Goal: Task Accomplishment & Management: Manage account settings

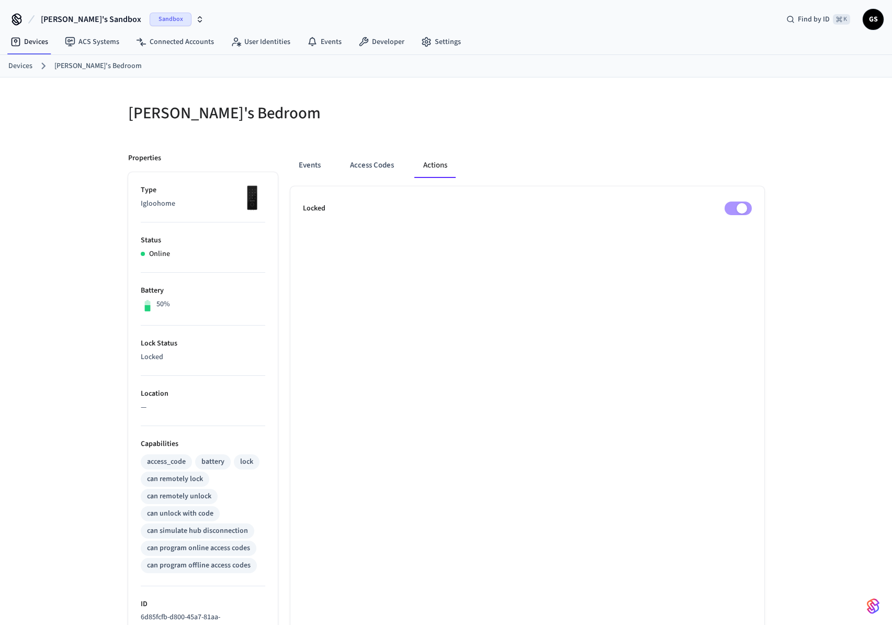
click at [379, 166] on button "Access Codes" at bounding box center [372, 165] width 61 height 25
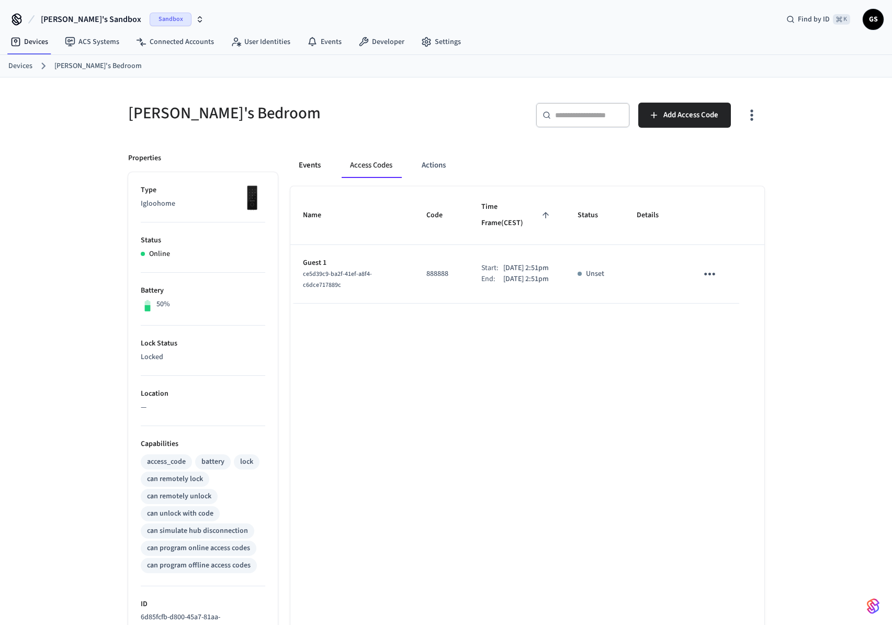
click at [303, 166] on button "Events" at bounding box center [309, 165] width 39 height 25
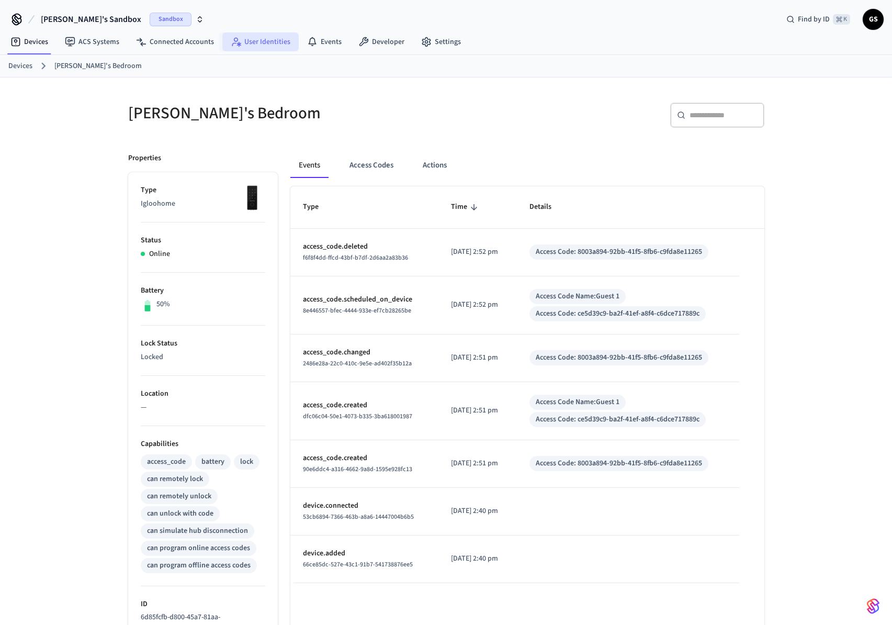
click at [240, 38] on link "User Identities" at bounding box center [260, 41] width 76 height 19
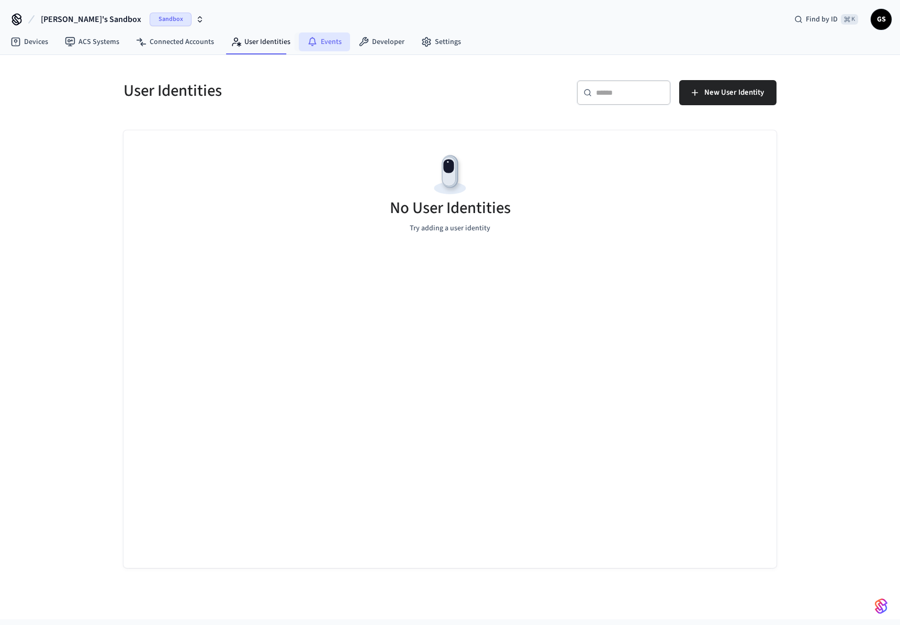
click at [311, 38] on icon at bounding box center [312, 42] width 10 height 10
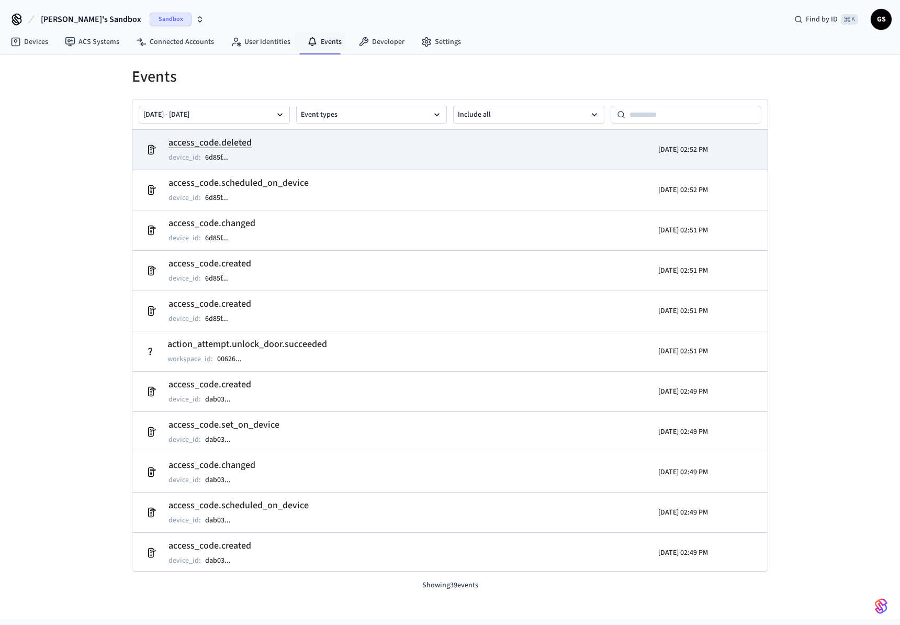
click at [249, 136] on h2 "access_code.deleted" at bounding box center [210, 143] width 83 height 15
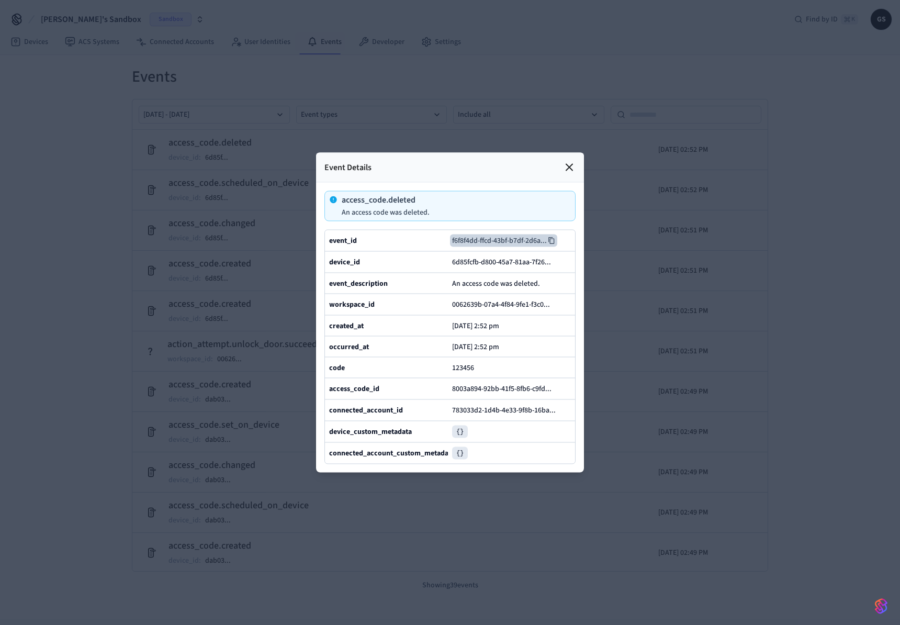
click at [499, 234] on button "f6f8f4dd-ffcd-43bf-b7df-2d6a ..." at bounding box center [503, 240] width 107 height 13
click at [96, 104] on div at bounding box center [450, 312] width 900 height 625
click at [125, 32] on div at bounding box center [450, 312] width 900 height 625
click at [61, 48] on div at bounding box center [450, 312] width 900 height 625
click at [25, 44] on div at bounding box center [450, 312] width 900 height 625
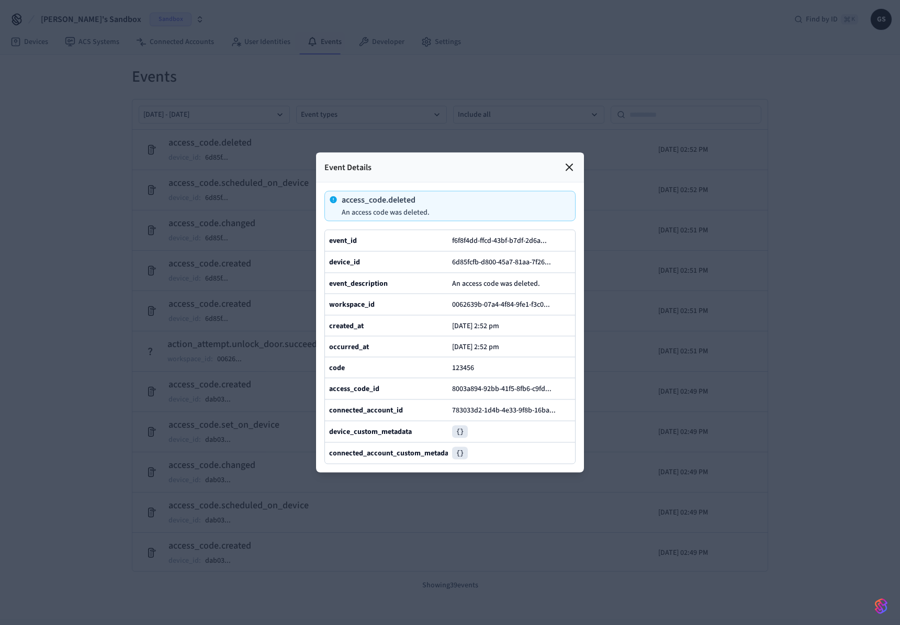
click at [34, 45] on div at bounding box center [450, 312] width 900 height 625
click at [567, 161] on icon at bounding box center [569, 167] width 13 height 13
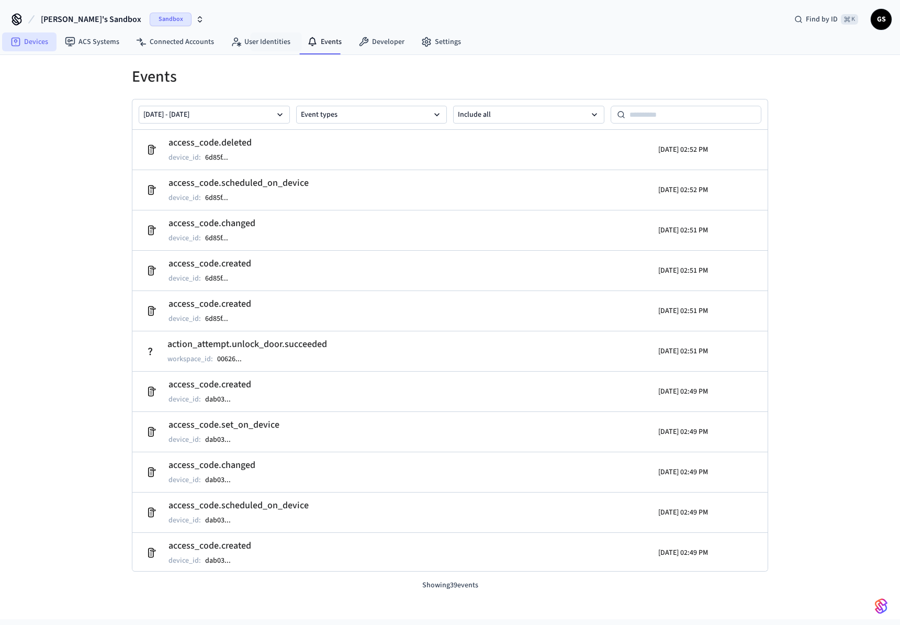
click at [28, 45] on link "Devices" at bounding box center [29, 41] width 54 height 19
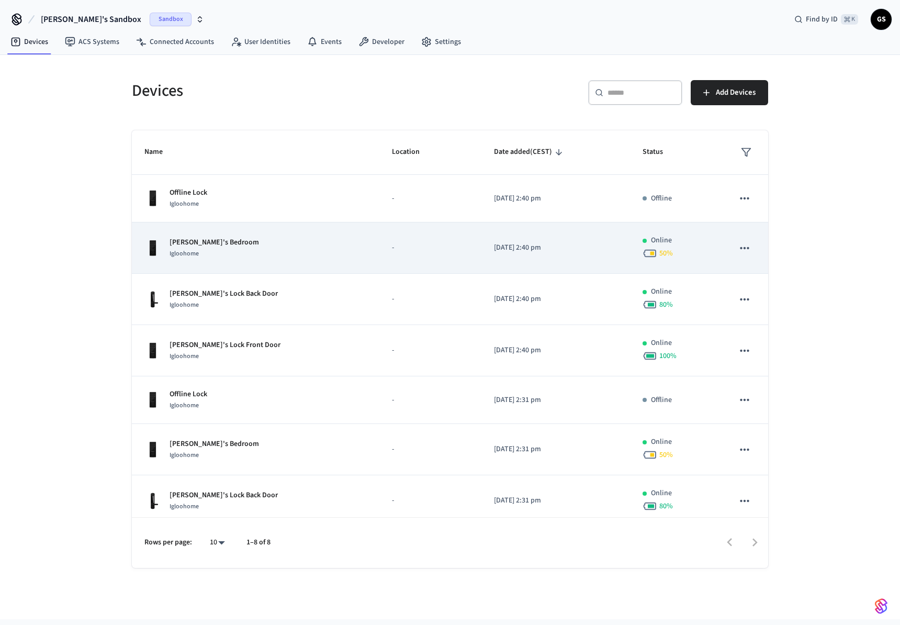
click at [379, 240] on td "-" at bounding box center [430, 247] width 102 height 51
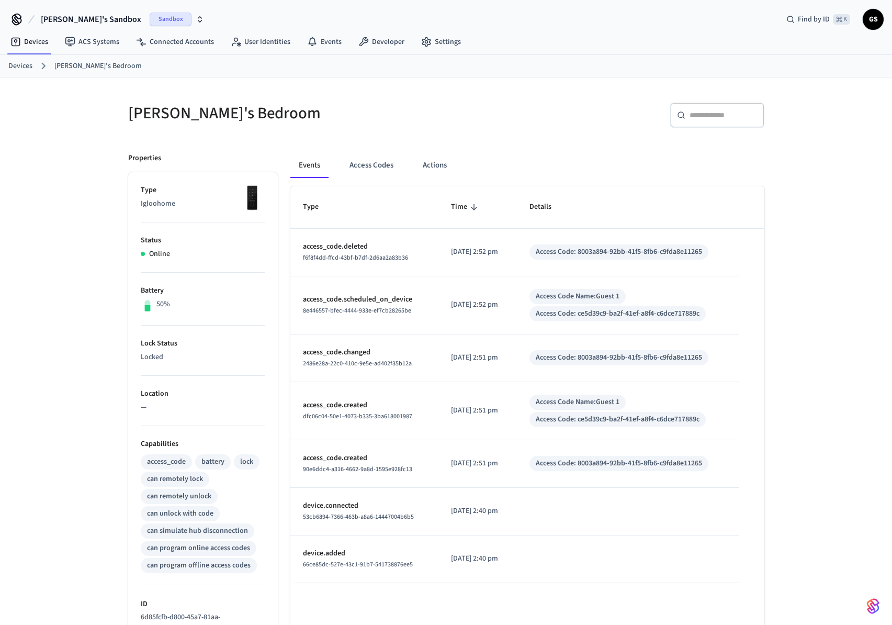
click at [176, 195] on p "Type" at bounding box center [203, 190] width 125 height 11
click at [167, 201] on p "Igloohome" at bounding box center [203, 203] width 125 height 11
click at [158, 253] on p "Online" at bounding box center [159, 254] width 21 height 11
click at [159, 341] on p "Lock Status" at bounding box center [203, 343] width 125 height 11
click at [371, 167] on button "Access Codes" at bounding box center [371, 165] width 61 height 25
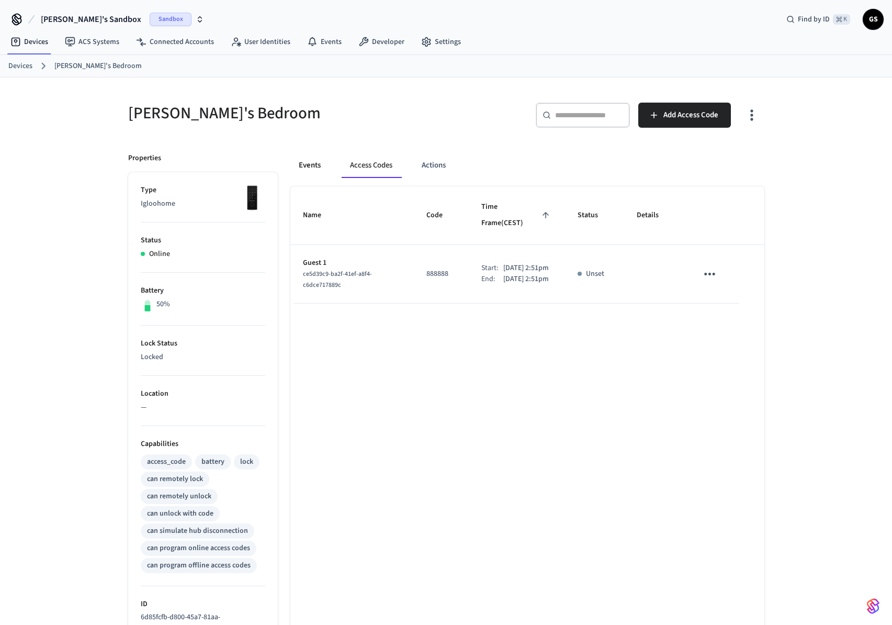
click at [306, 167] on button "Events" at bounding box center [309, 165] width 39 height 25
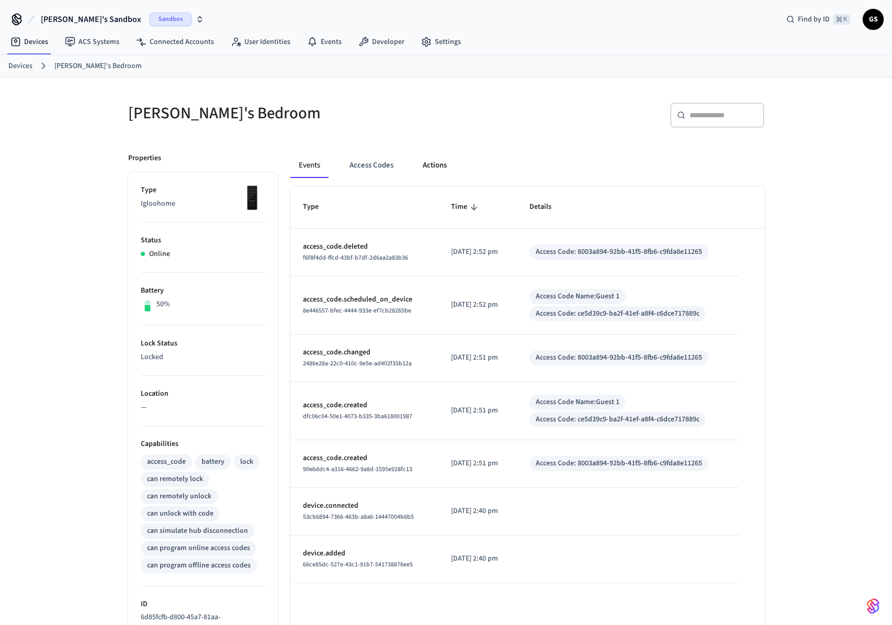
click at [430, 165] on button "Actions" at bounding box center [435, 165] width 41 height 25
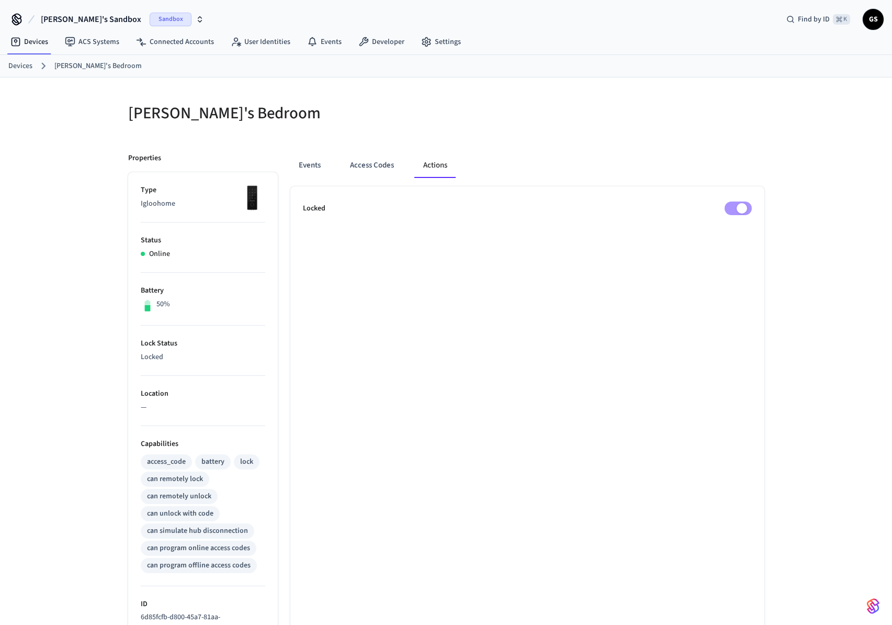
click at [200, 118] on h5 "[PERSON_NAME]'s Bedroom" at bounding box center [284, 113] width 312 height 21
click at [201, 118] on h5 "[PERSON_NAME]'s Bedroom" at bounding box center [284, 113] width 312 height 21
click at [308, 163] on button "Events" at bounding box center [309, 165] width 39 height 25
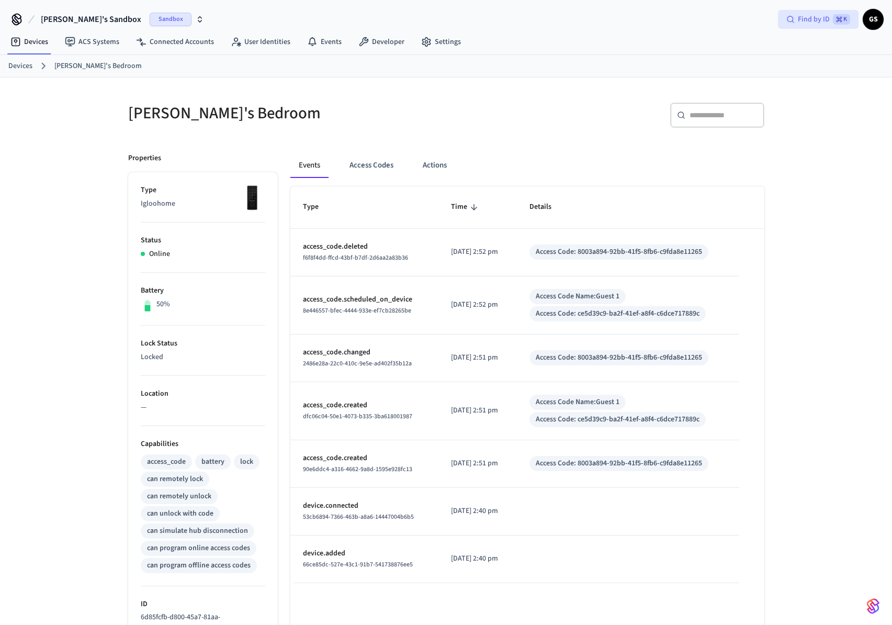
click at [835, 14] on span "⌘ K" at bounding box center [841, 19] width 17 height 10
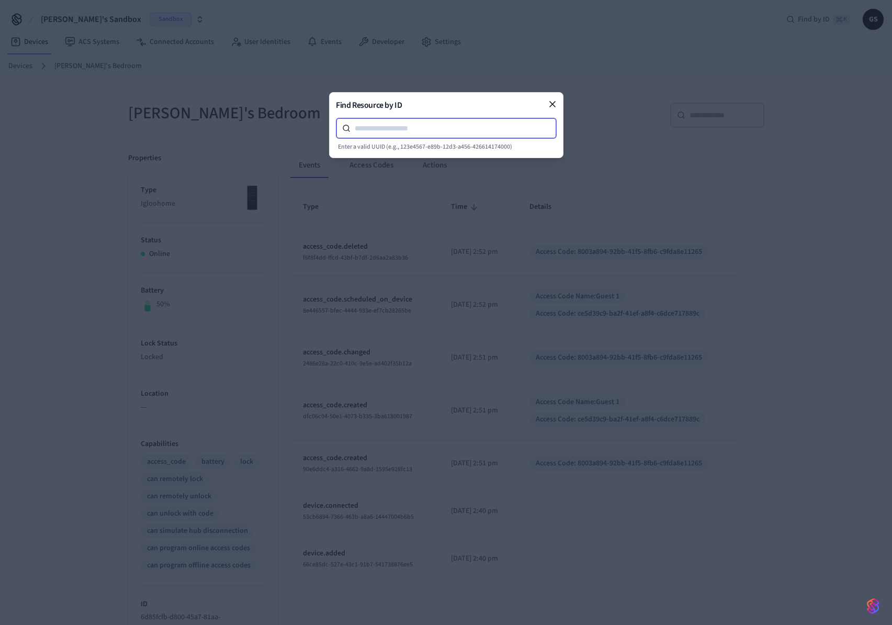
paste input "**********"
type input "**********"
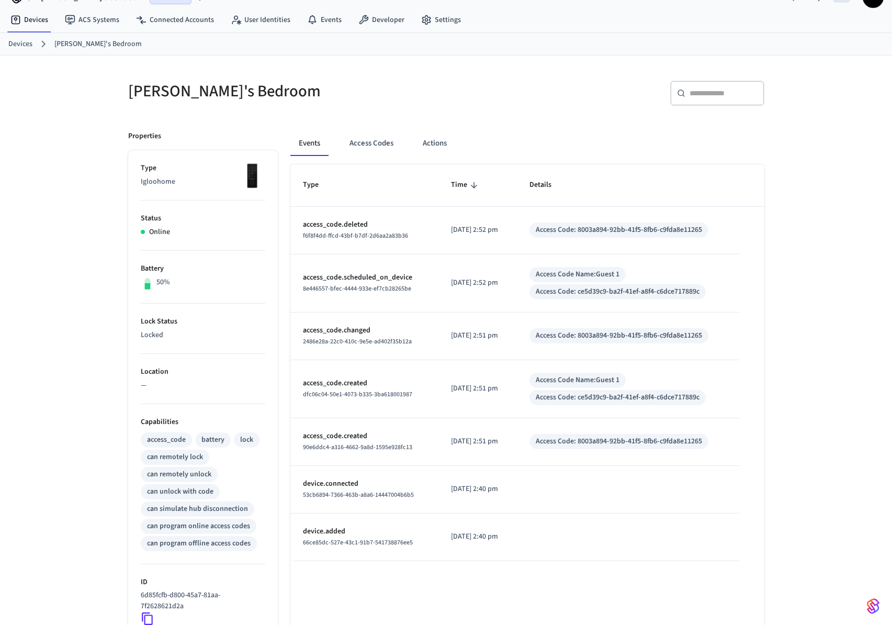
scroll to position [186, 0]
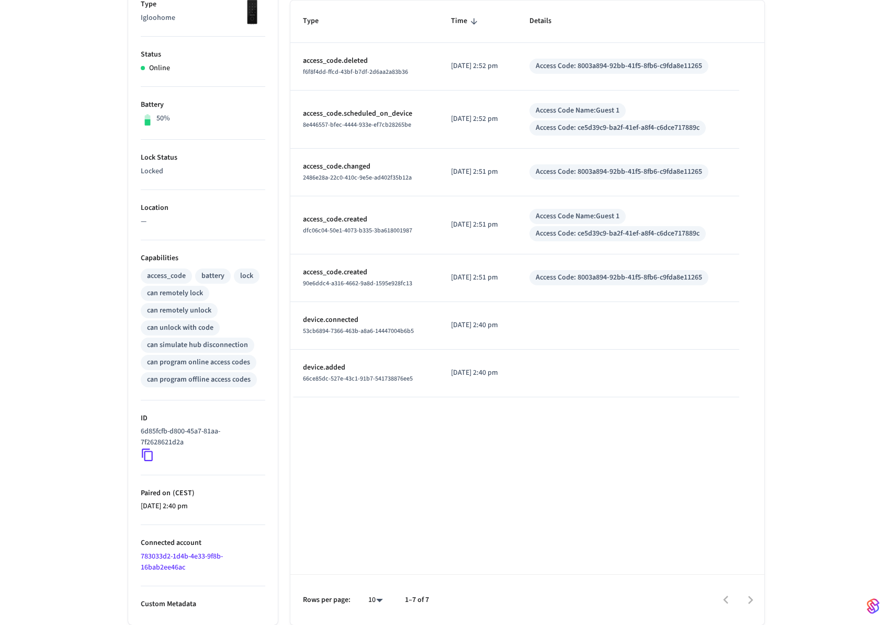
click at [147, 459] on icon at bounding box center [148, 455] width 14 height 14
click at [149, 455] on icon at bounding box center [148, 455] width 14 height 14
click at [149, 454] on icon at bounding box center [148, 455] width 14 height 14
click at [588, 141] on td "Access Code Name: Guest 1 Access Code: ce5d39c9-ba2f-41ef-a8f4-c6dce717889c" at bounding box center [628, 120] width 222 height 58
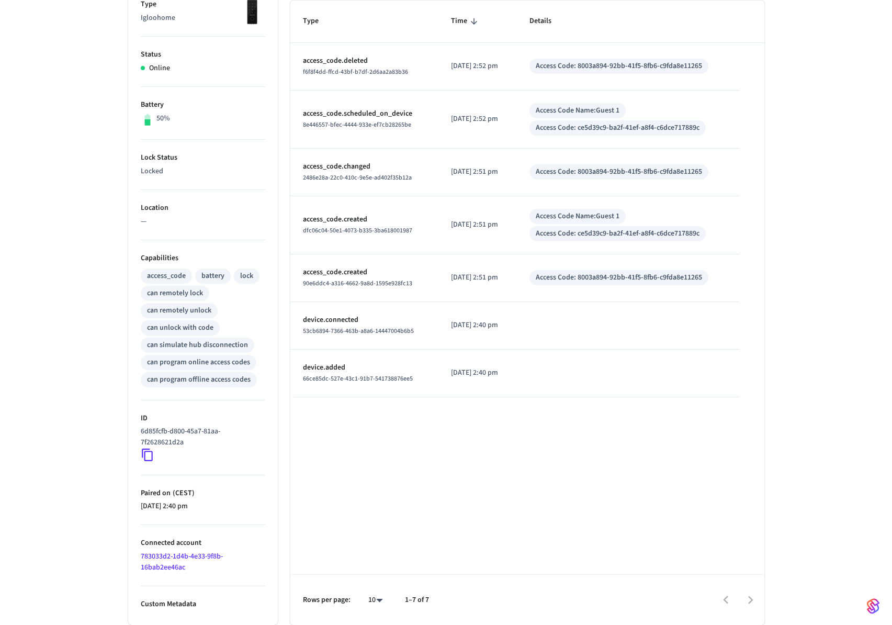
scroll to position [0, 0]
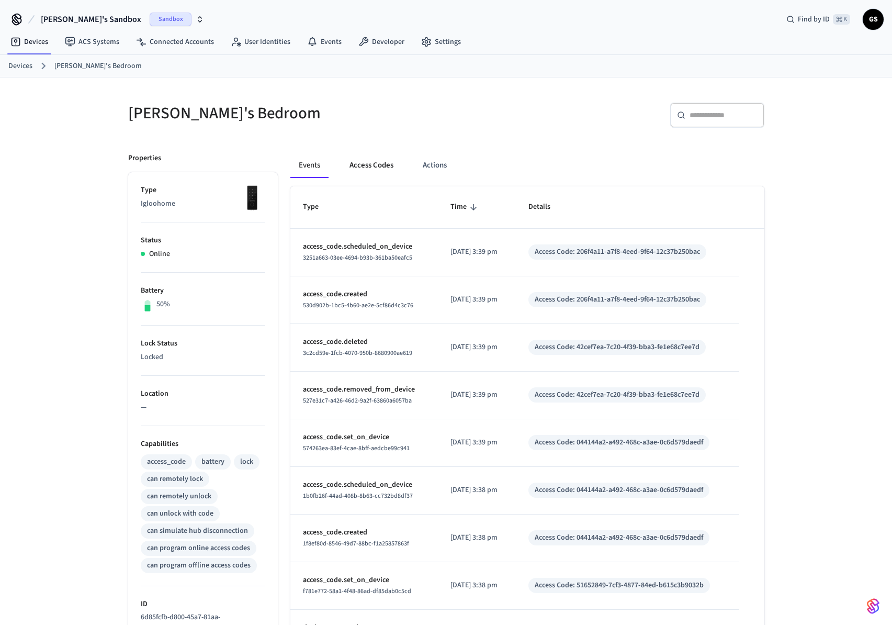
click at [360, 168] on button "Access Codes" at bounding box center [371, 165] width 61 height 25
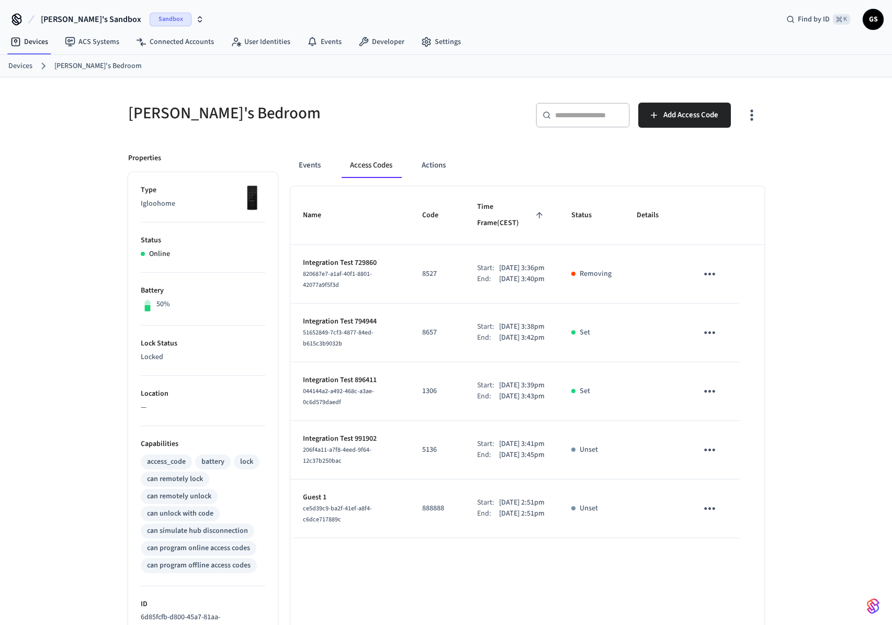
click at [368, 270] on span "820687e7-a1af-40f1-8801-42077a9f5f3d" at bounding box center [337, 280] width 69 height 20
click at [634, 265] on td "sticky table" at bounding box center [654, 274] width 61 height 59
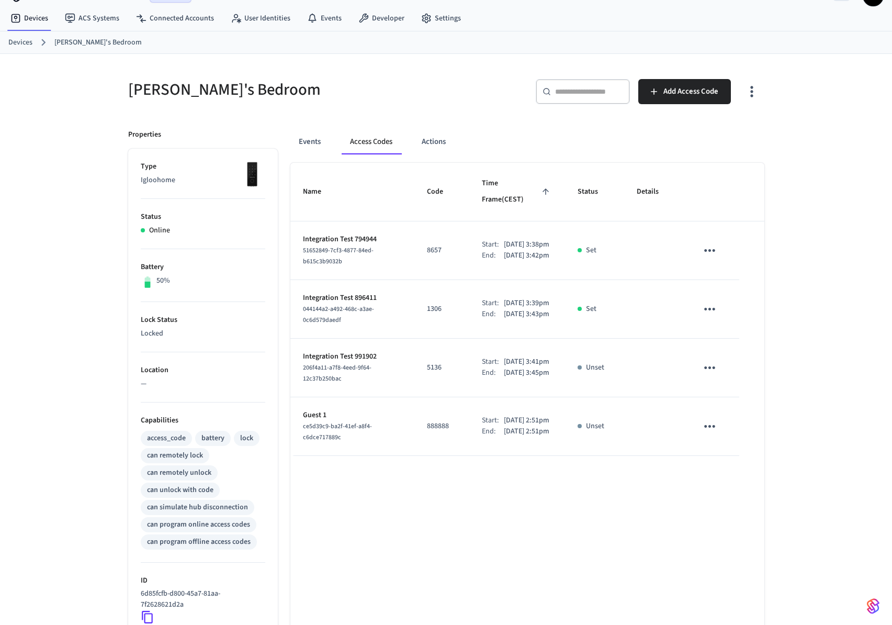
scroll to position [17, 0]
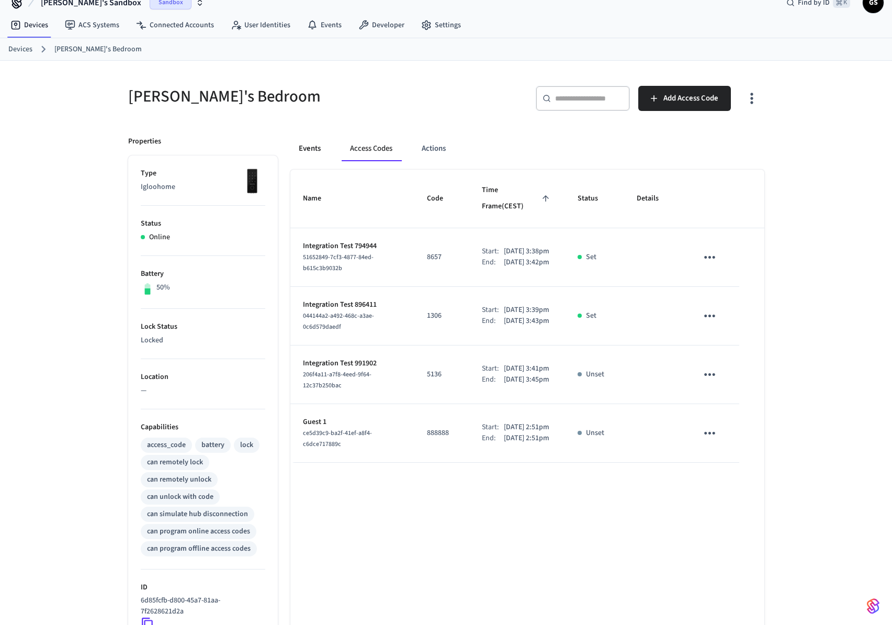
click at [319, 145] on button "Events" at bounding box center [309, 148] width 39 height 25
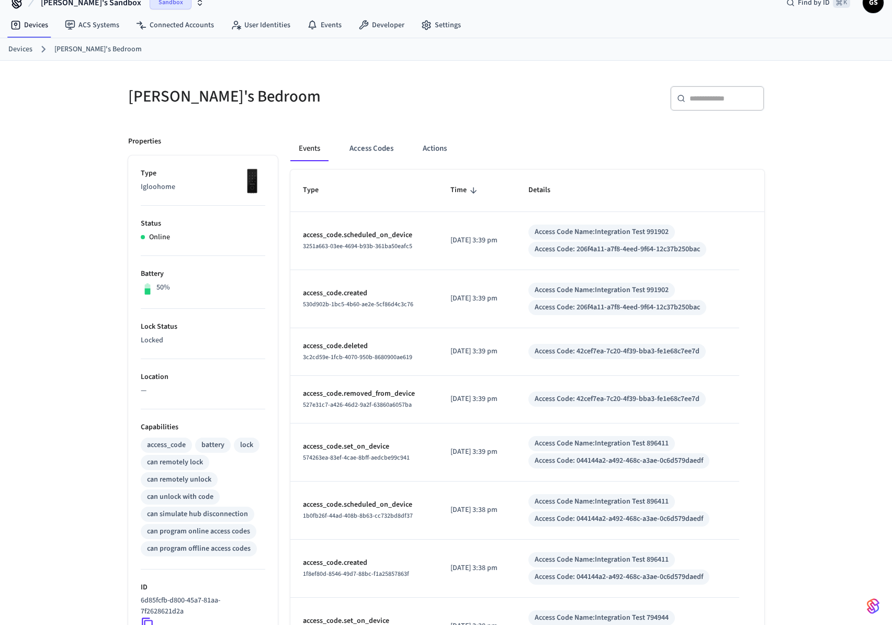
click at [659, 184] on th "Details" at bounding box center [627, 191] width 223 height 42
click at [357, 140] on button "Access Codes" at bounding box center [371, 148] width 61 height 25
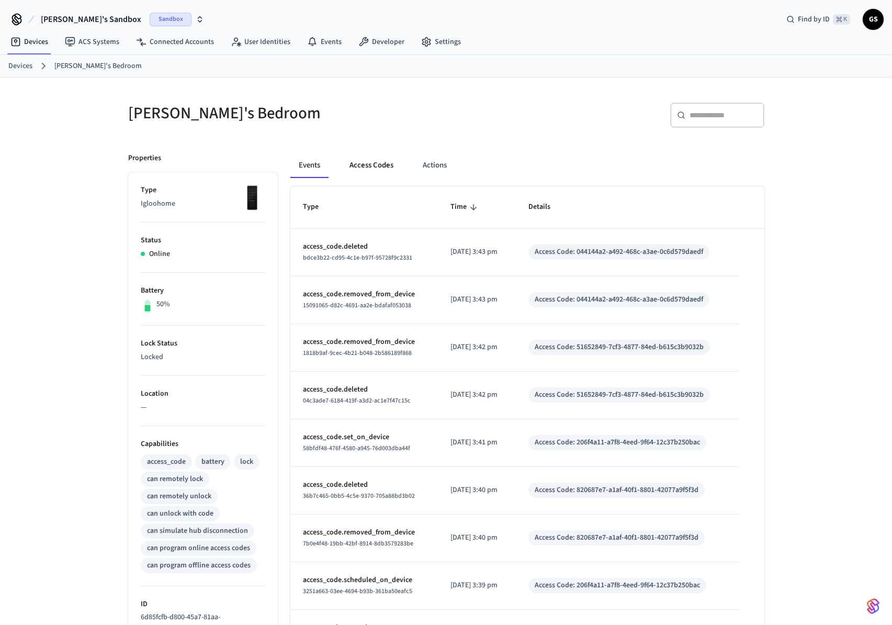
click at [387, 159] on button "Access Codes" at bounding box center [371, 165] width 61 height 25
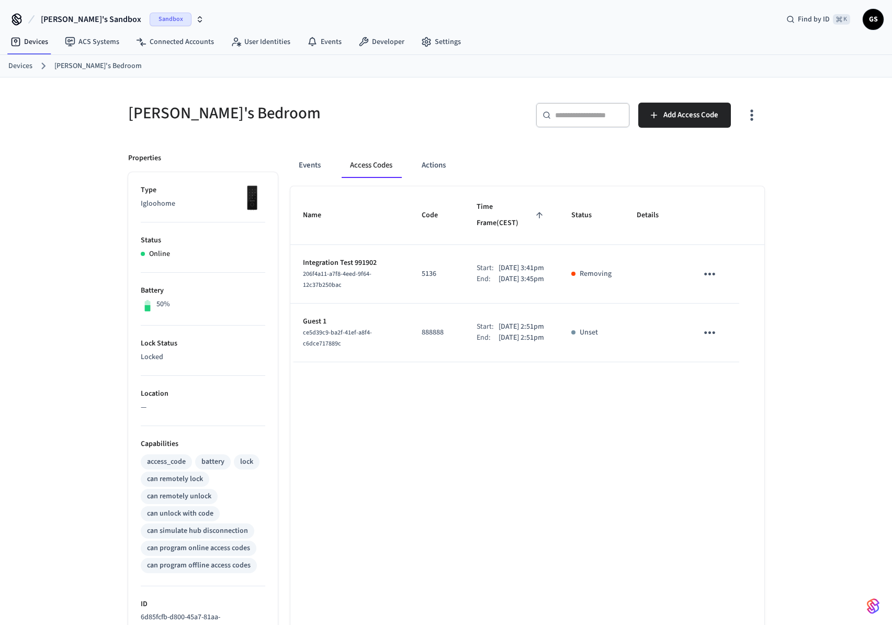
click at [366, 257] on p "Integration Test 991902" at bounding box center [350, 262] width 94 height 11
click at [619, 311] on td "Unset" at bounding box center [591, 333] width 65 height 59
click at [623, 315] on td "Unset" at bounding box center [591, 333] width 65 height 59
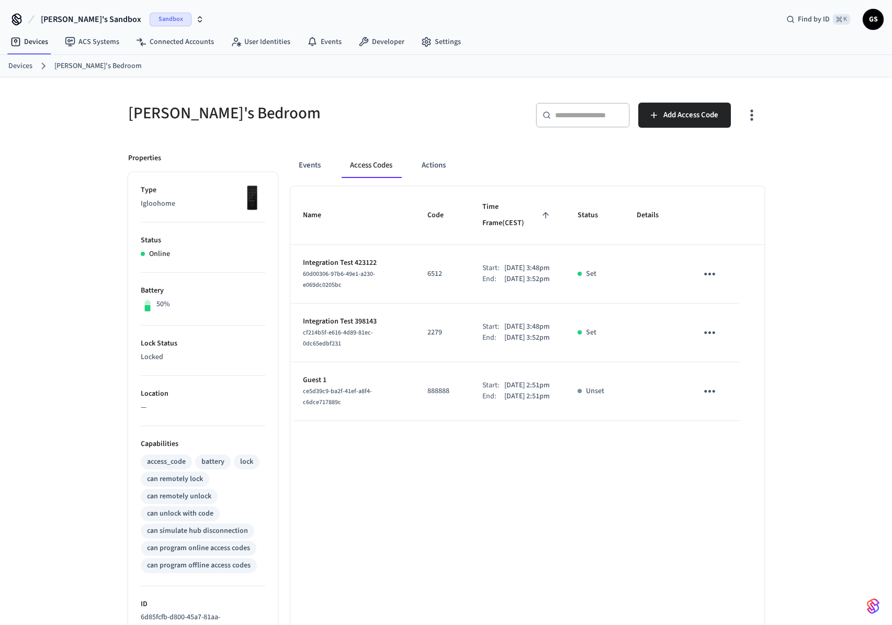
click at [647, 174] on div "Events Access Codes Actions" at bounding box center [527, 165] width 474 height 25
click at [623, 294] on td "Set" at bounding box center [594, 274] width 59 height 59
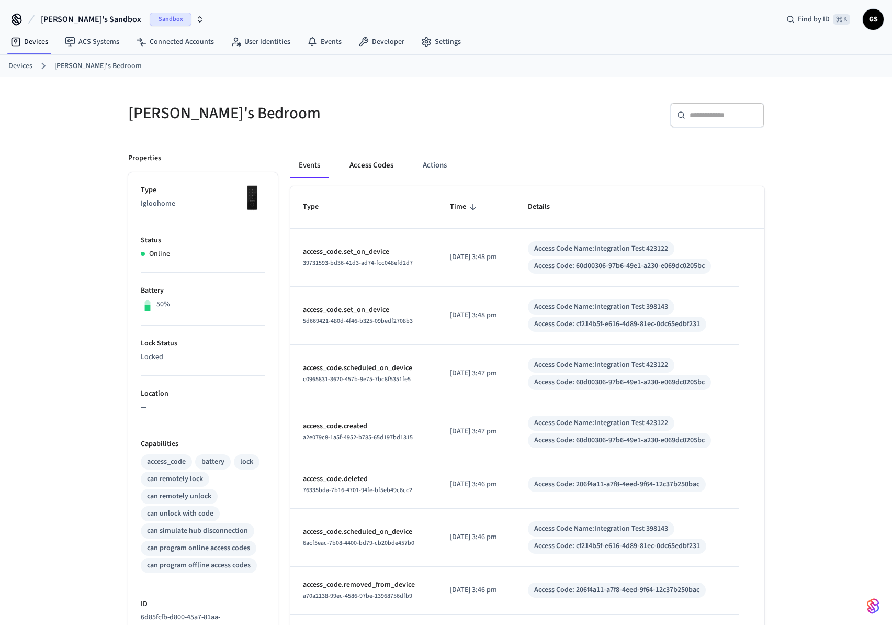
click at [364, 162] on button "Access Codes" at bounding box center [371, 165] width 61 height 25
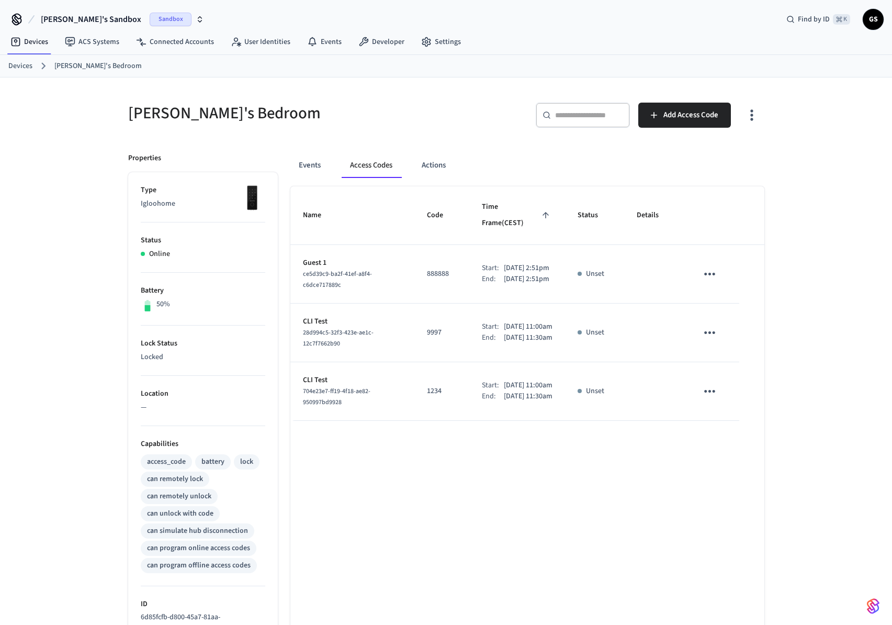
click at [488, 137] on div "[PERSON_NAME]'s Bedroom ​ ​ Add Access Code Properties Type Igloohome Status On…" at bounding box center [446, 450] width 653 height 721
click at [356, 325] on p "CLI Test" at bounding box center [352, 321] width 99 height 11
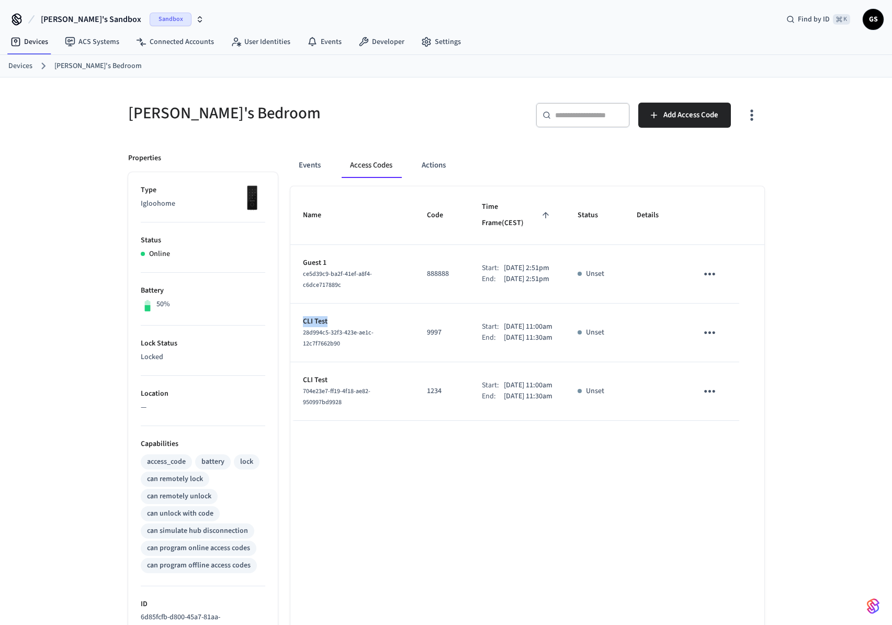
click at [374, 318] on p "CLI Test" at bounding box center [352, 321] width 99 height 11
drag, startPoint x: 464, startPoint y: 315, endPoint x: 547, endPoint y: 420, distance: 133.7
click at [547, 420] on tbody "Guest 1 ce5d39c9-ba2f-41ef-a8f4-c6dce717889c 888888 Start: [DATE] 2:51pm End: […" at bounding box center [527, 333] width 474 height 176
click at [725, 259] on td "sticky table" at bounding box center [712, 274] width 54 height 59
click at [699, 264] on button "sticky table" at bounding box center [710, 274] width 25 height 25
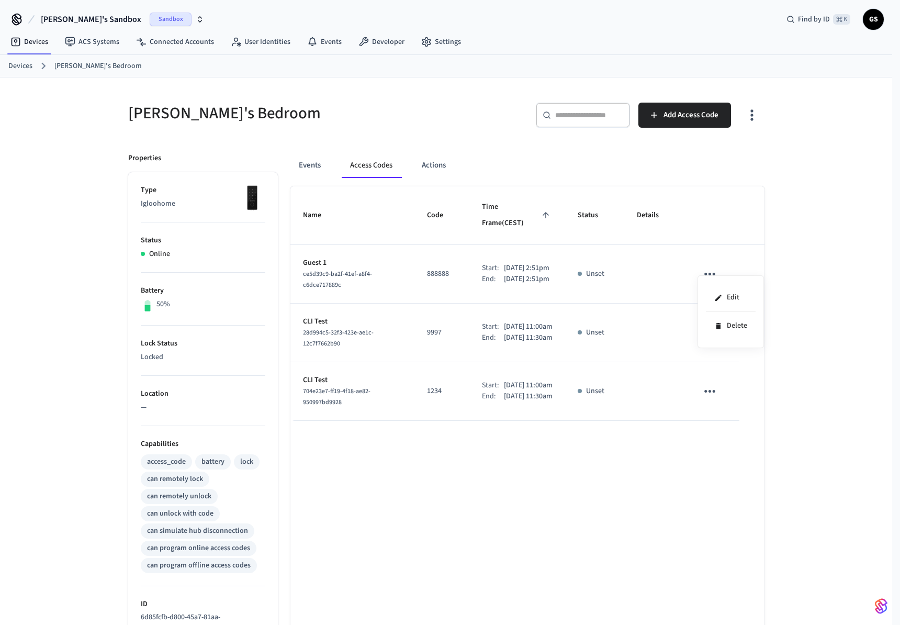
click at [848, 372] on div at bounding box center [450, 312] width 900 height 625
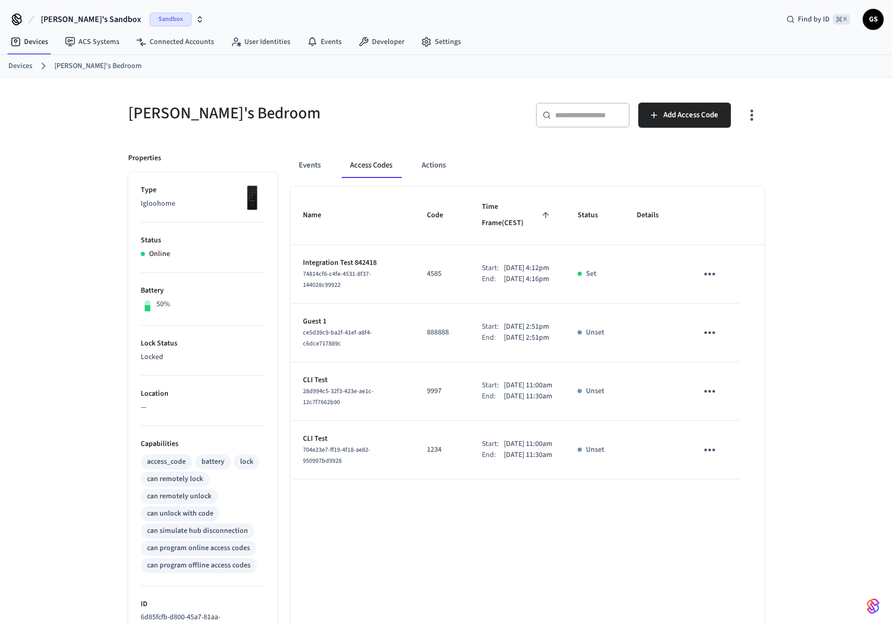
click at [691, 203] on th "sticky table" at bounding box center [712, 215] width 54 height 59
